Goal: Find specific page/section

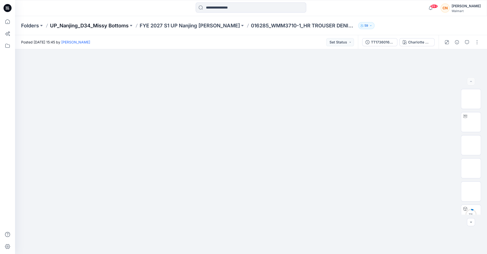
click at [102, 27] on p "UP_Nanjing_D34_Missy Bottoms" at bounding box center [89, 25] width 79 height 7
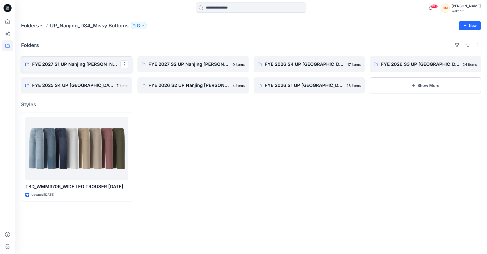
click at [76, 67] on p "FYE 2027 S1 UP Nanjing Missy Bottoms" at bounding box center [76, 64] width 88 height 7
